Goal: Task Accomplishment & Management: Manage account settings

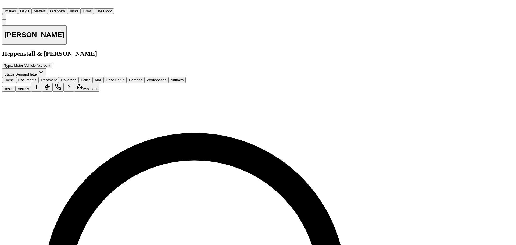
scroll to position [343, 0]
click at [48, 8] on button "Matters" at bounding box center [40, 11] width 16 height 6
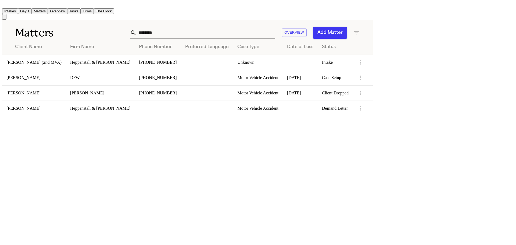
click at [81, 8] on button "Tasks" at bounding box center [73, 11] width 13 height 6
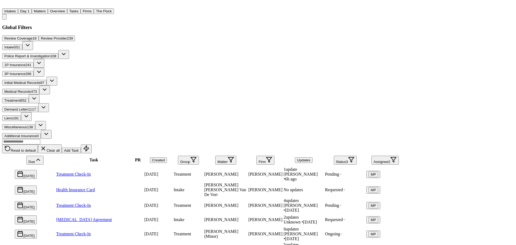
click at [248, 167] on td "[PERSON_NAME]" at bounding box center [226, 174] width 44 height 15
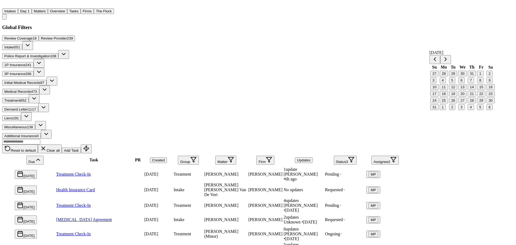
click at [475, 90] on button "14" at bounding box center [472, 87] width 8 height 6
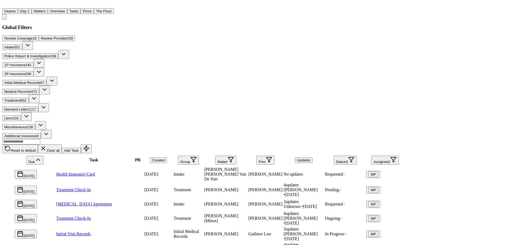
click at [81, 9] on button "Tasks" at bounding box center [73, 11] width 13 height 6
click at [48, 8] on button "Matters" at bounding box center [40, 11] width 16 height 6
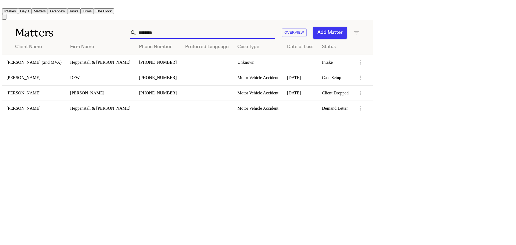
drag, startPoint x: 312, startPoint y: 29, endPoint x: 258, endPoint y: 21, distance: 53.9
click at [258, 21] on div "Matters ******* Overview Add Matter" at bounding box center [187, 30] width 371 height 20
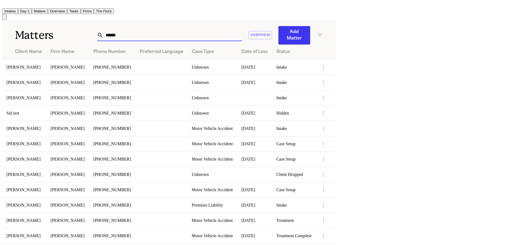
type input "*******"
click at [46, 64] on td "[PERSON_NAME]" at bounding box center [24, 66] width 44 height 15
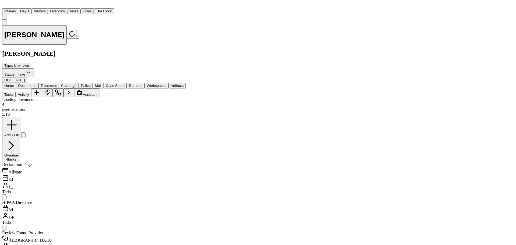
click at [35, 84] on span "Documents" at bounding box center [27, 86] width 18 height 4
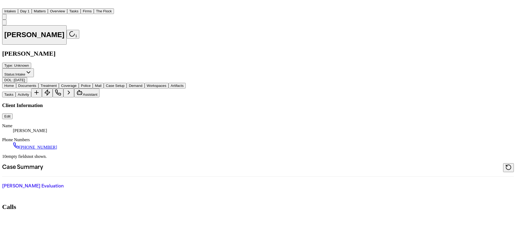
click at [14, 84] on span "Home" at bounding box center [9, 86] width 10 height 4
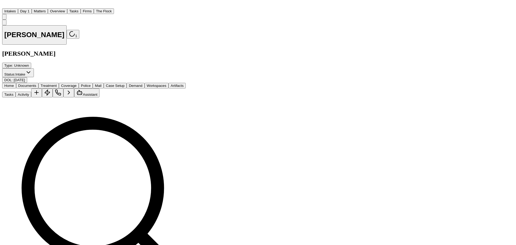
click at [48, 8] on button "Matters" at bounding box center [40, 11] width 16 height 6
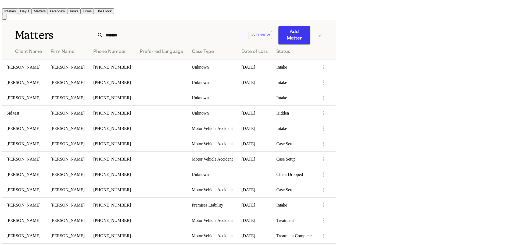
click at [46, 77] on td "[PERSON_NAME]" at bounding box center [24, 82] width 44 height 15
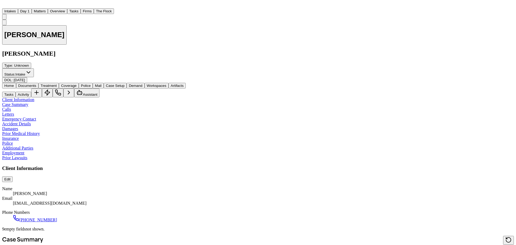
click at [48, 9] on button "Matters" at bounding box center [40, 11] width 16 height 6
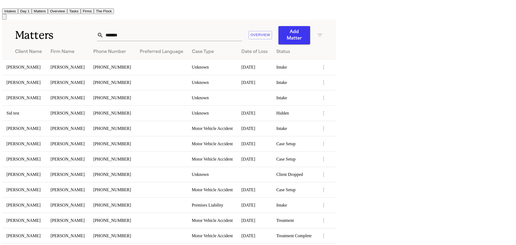
click at [46, 93] on td "[PERSON_NAME]" at bounding box center [24, 97] width 44 height 15
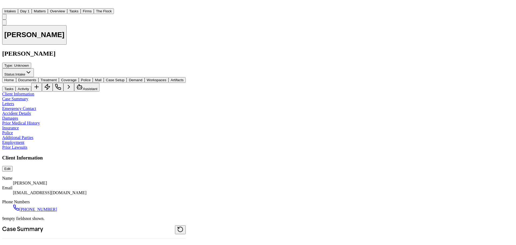
click at [48, 8] on button "Matters" at bounding box center [40, 11] width 16 height 6
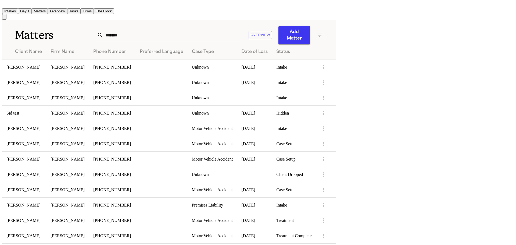
click at [46, 123] on td "[PERSON_NAME]" at bounding box center [24, 128] width 44 height 15
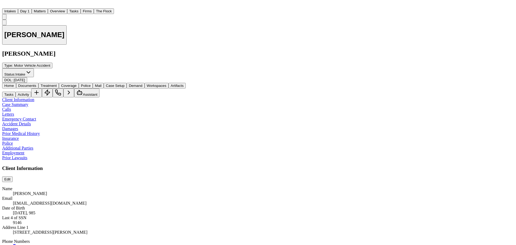
scroll to position [376, 0]
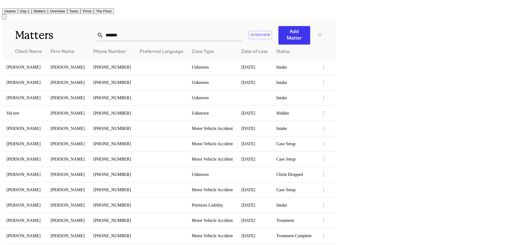
click at [46, 151] on td "[PERSON_NAME]" at bounding box center [24, 158] width 44 height 15
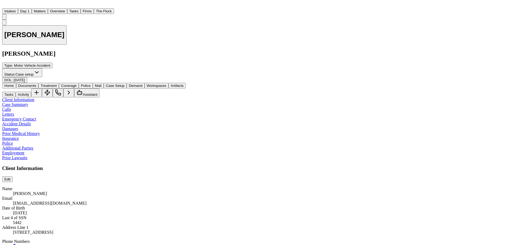
scroll to position [313, 0]
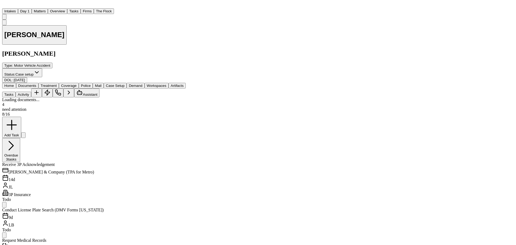
click at [36, 84] on span "Documents" at bounding box center [27, 86] width 18 height 4
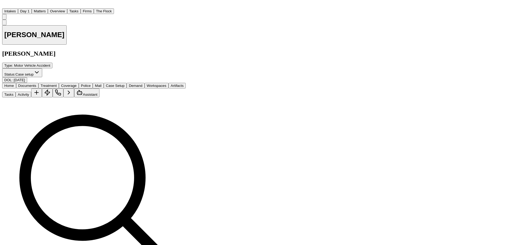
click at [48, 10] on button "Matters" at bounding box center [40, 11] width 16 height 6
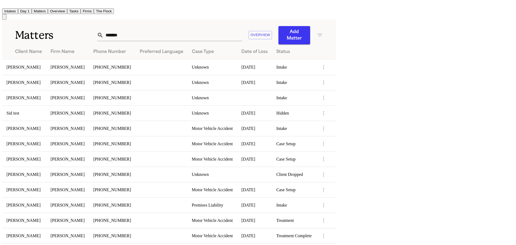
scroll to position [54, 0]
click at [46, 213] on td "[PERSON_NAME]" at bounding box center [24, 220] width 44 height 15
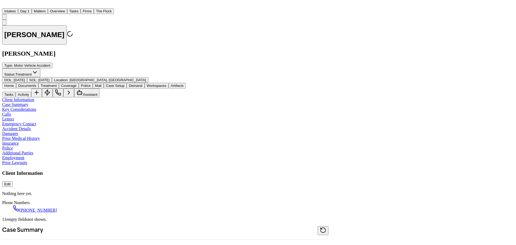
type textarea "*"
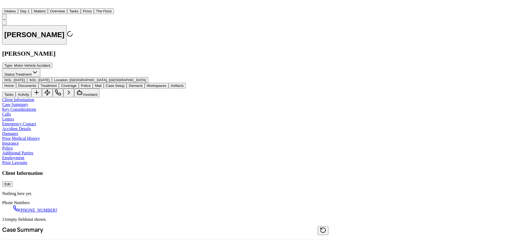
type textarea "*"
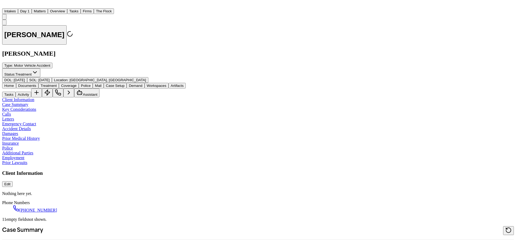
type textarea "*"
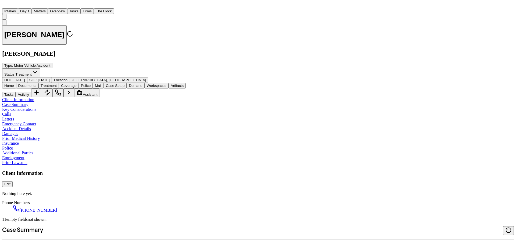
type textarea "*"
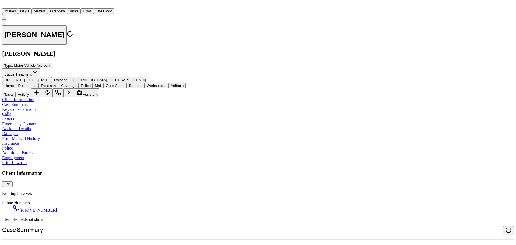
type textarea "*"
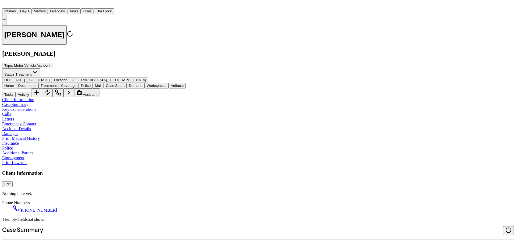
type textarea "*"
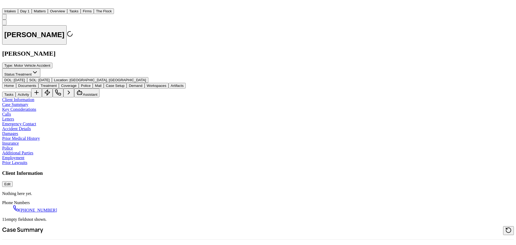
type textarea "*"
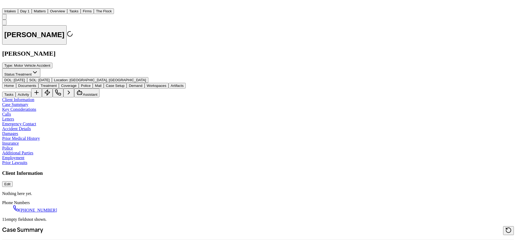
type textarea "*"
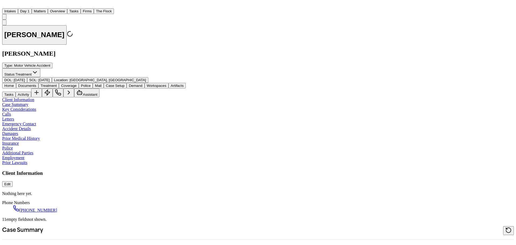
type textarea "*"
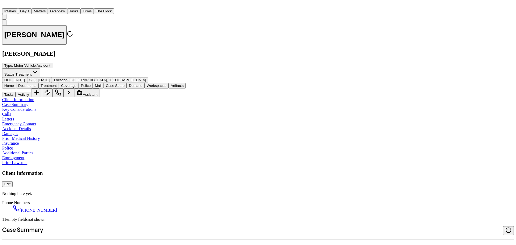
type textarea "*"
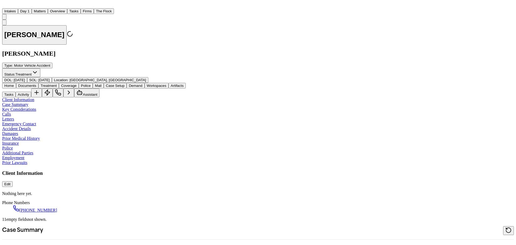
type textarea "*"
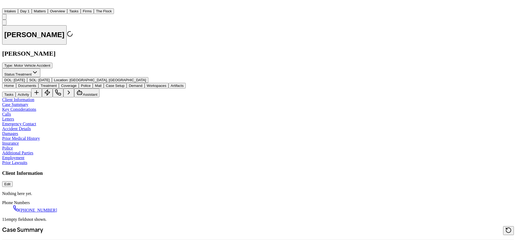
type textarea "*"
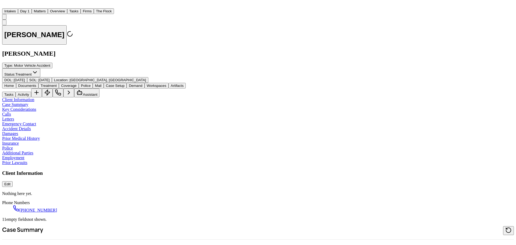
type textarea "*"
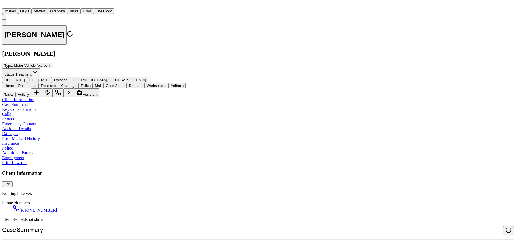
type textarea "*"
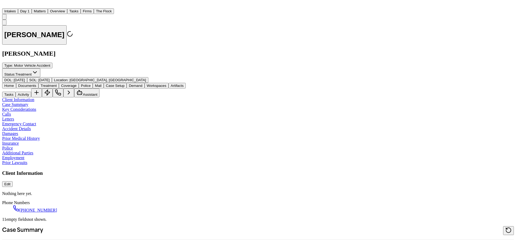
type textarea "*"
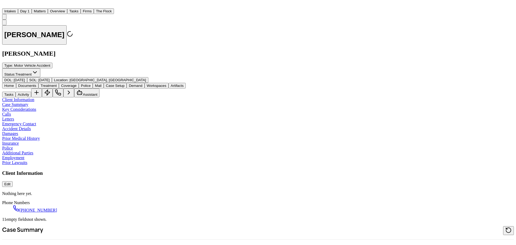
type textarea "*"
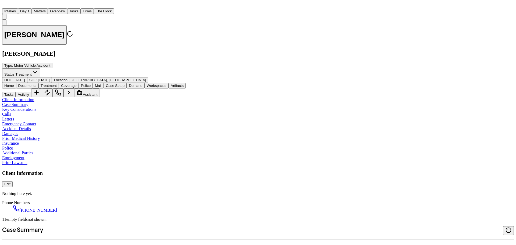
type textarea "*"
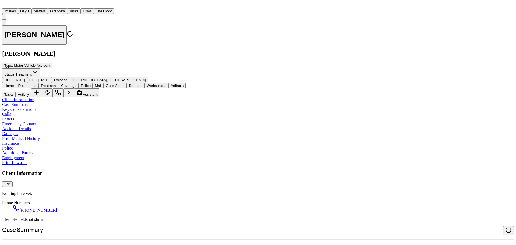
type textarea "*"
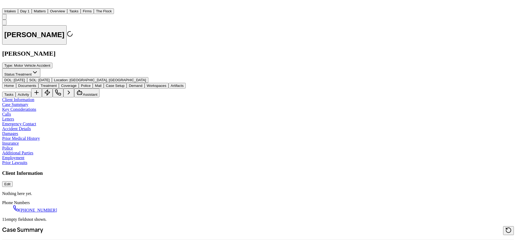
type textarea "*"
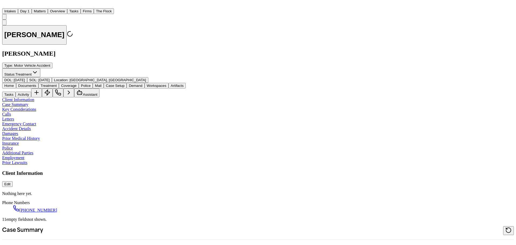
type textarea "*"
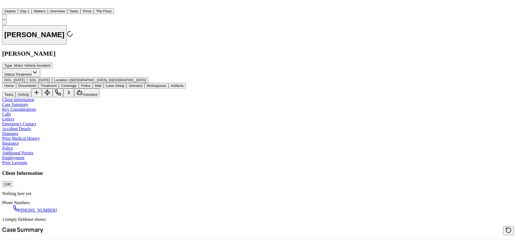
type textarea "*"
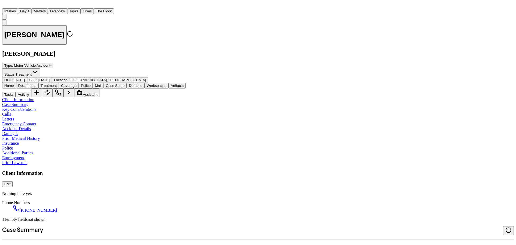
type textarea "*"
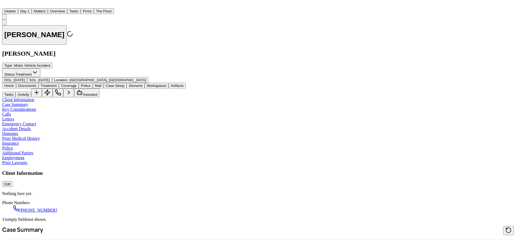
type textarea "*"
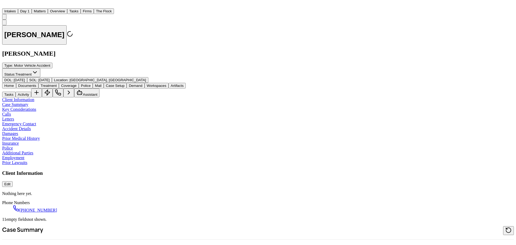
type textarea "*"
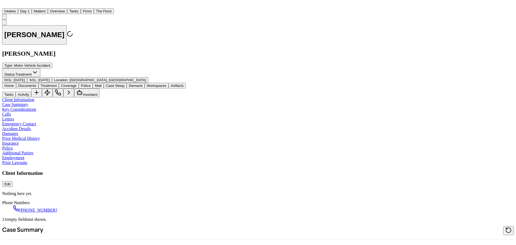
type textarea "*"
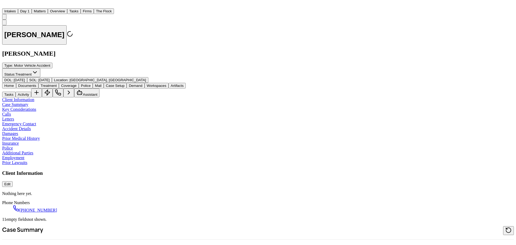
type textarea "*"
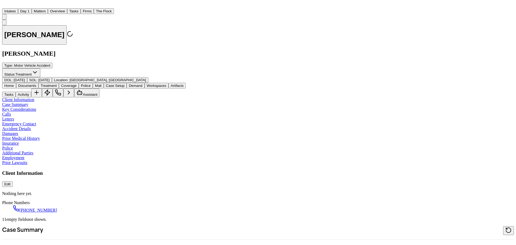
type textarea "*"
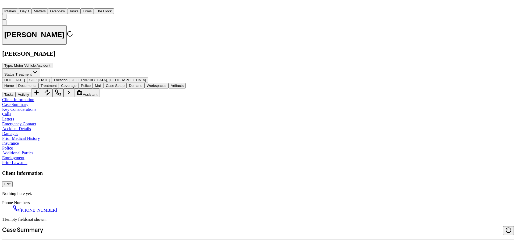
type textarea "*"
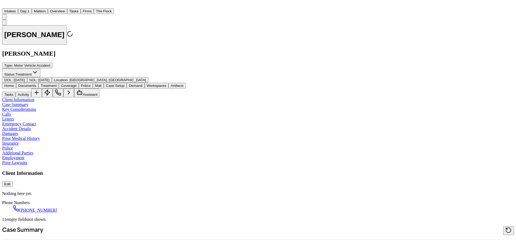
type textarea "*"
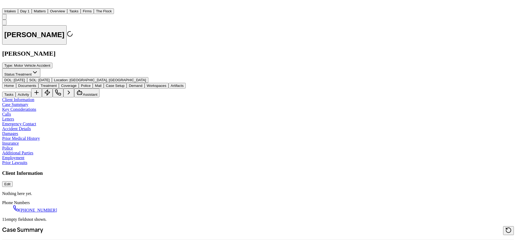
type textarea "*"
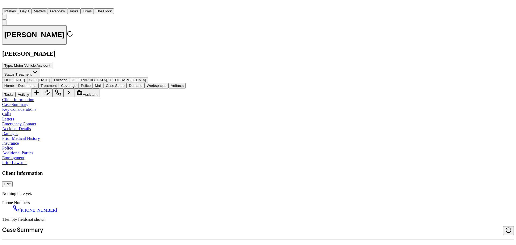
type textarea "*"
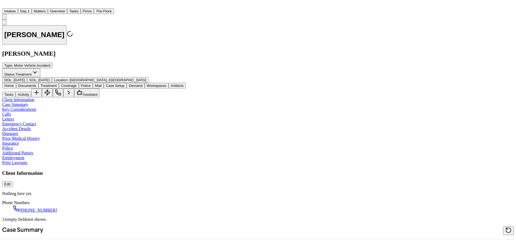
type textarea "*"
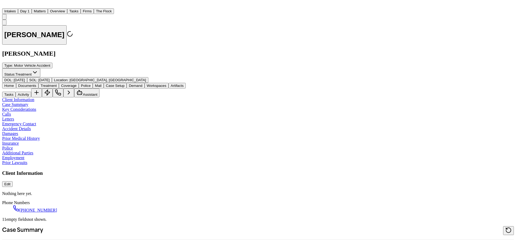
type textarea "*"
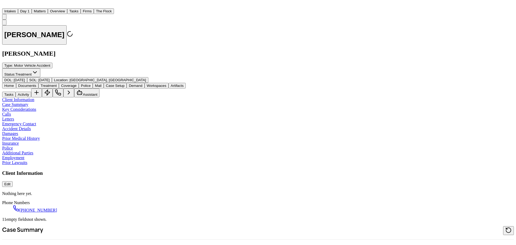
type textarea "*"
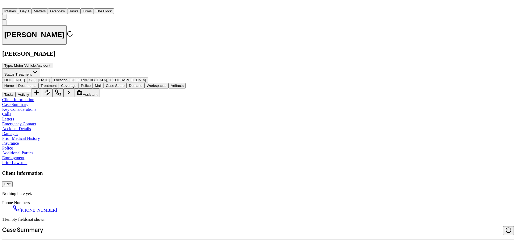
type textarea "*"
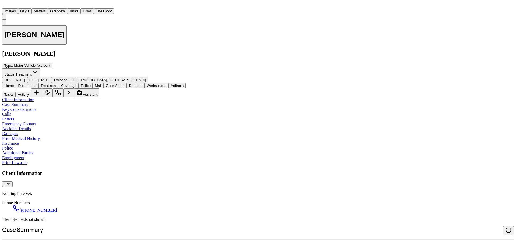
type textarea "*"
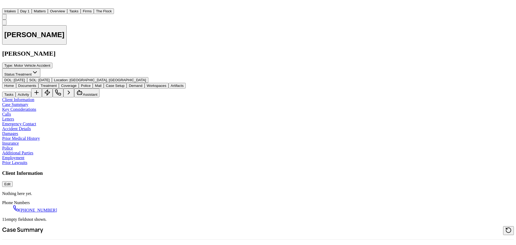
type textarea "*"
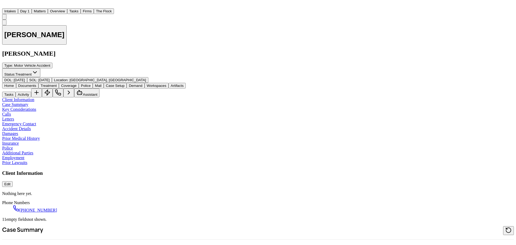
type textarea "*"
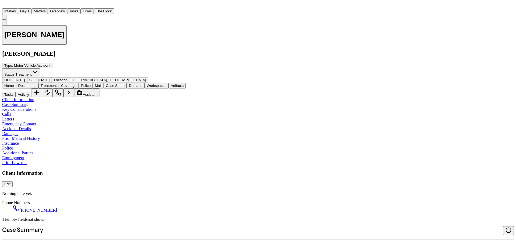
type textarea "*"
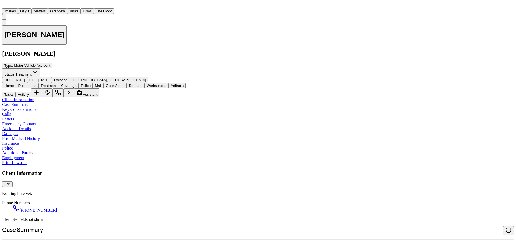
type textarea "*"
click at [48, 9] on button "Matters" at bounding box center [40, 11] width 16 height 6
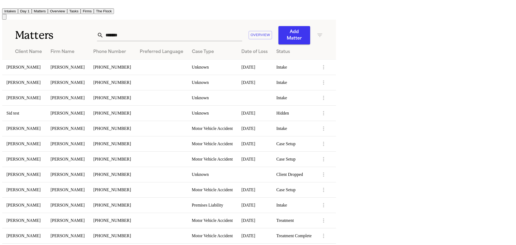
scroll to position [1, 0]
